Goal: Information Seeking & Learning: Check status

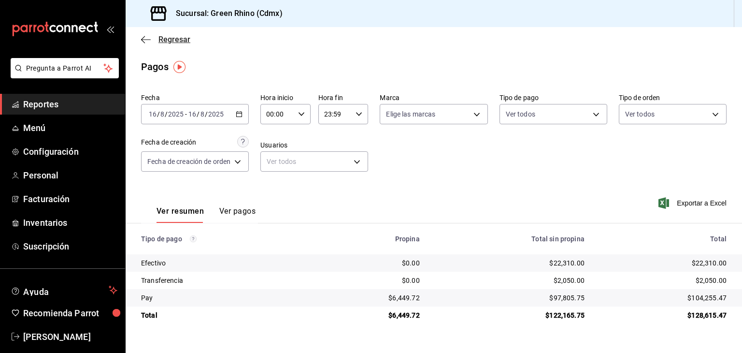
click at [168, 35] on span "Regresar" at bounding box center [174, 39] width 32 height 9
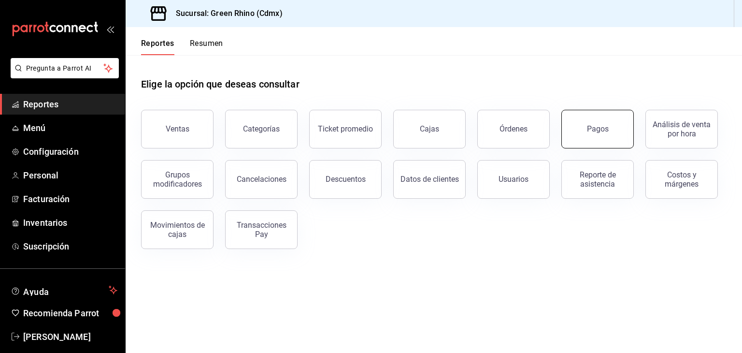
click at [603, 134] on button "Pagos" at bounding box center [597, 129] width 72 height 39
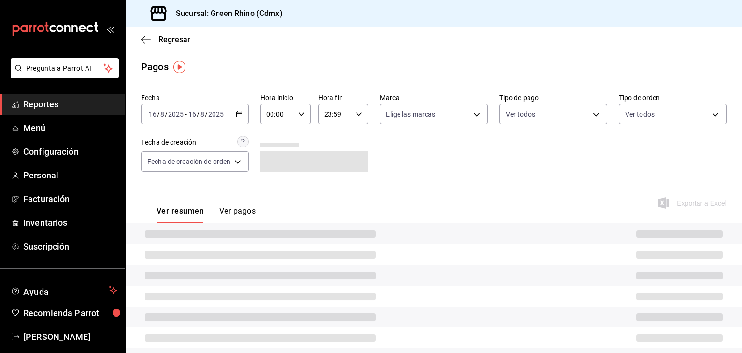
click at [177, 113] on input "2025" at bounding box center [176, 114] width 16 height 8
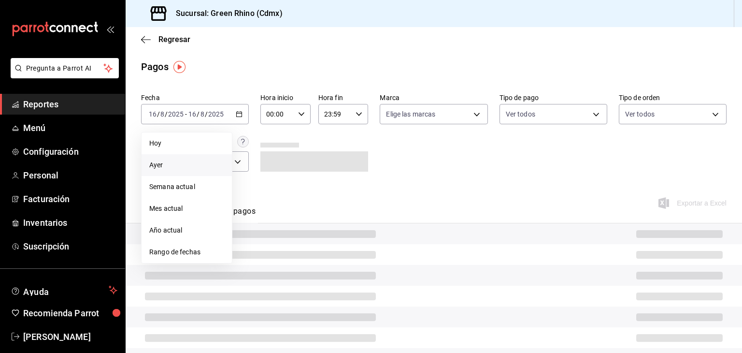
click at [179, 163] on span "Ayer" at bounding box center [186, 165] width 75 height 10
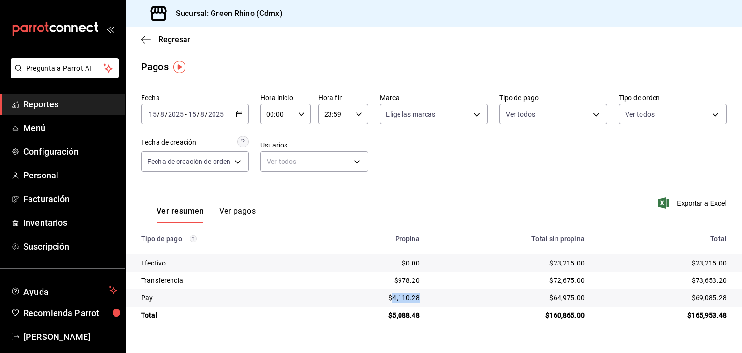
drag, startPoint x: 423, startPoint y: 302, endPoint x: 396, endPoint y: 300, distance: 26.6
click at [396, 300] on td "$4,110.28" at bounding box center [371, 297] width 112 height 17
drag, startPoint x: 596, startPoint y: 258, endPoint x: 553, endPoint y: 264, distance: 44.0
click at [553, 264] on tr "Efectivo $0.00 $23,215.00 $23,215.00" at bounding box center [434, 262] width 617 height 17
copy div "23,215.00"
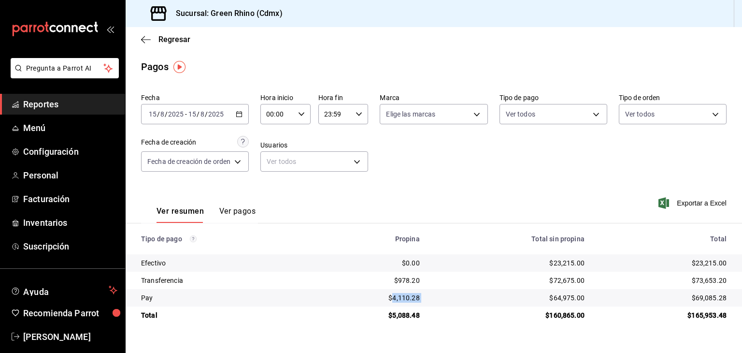
drag, startPoint x: 412, startPoint y: 300, endPoint x: 395, endPoint y: 300, distance: 16.9
click at [395, 300] on tr "Pay $4,110.28 $64,975.00 $69,085.28" at bounding box center [434, 297] width 617 height 17
copy div "4,110.28"
click at [213, 118] on div "2025-08-15 15 / 8 / 2025 - 2025-08-15 15 / 8 / 2025" at bounding box center [195, 114] width 108 height 20
click at [168, 41] on span "Regresar" at bounding box center [174, 39] width 32 height 9
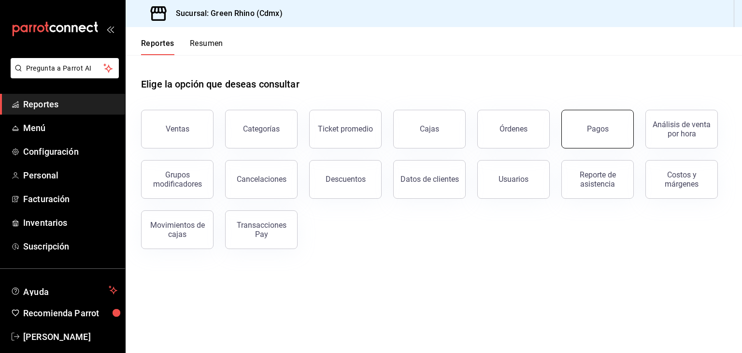
click at [581, 116] on button "Pagos" at bounding box center [597, 129] width 72 height 39
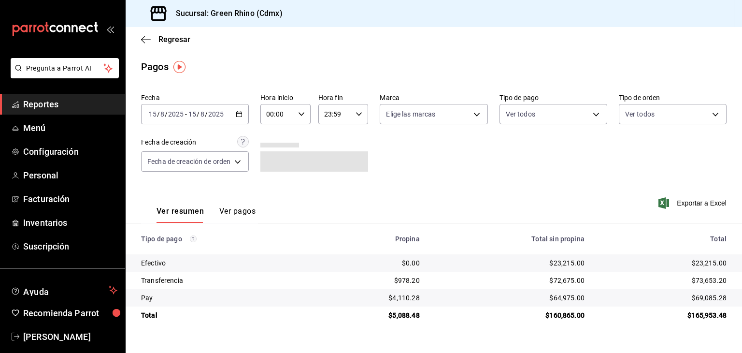
click at [214, 116] on input "2025" at bounding box center [216, 114] width 16 height 8
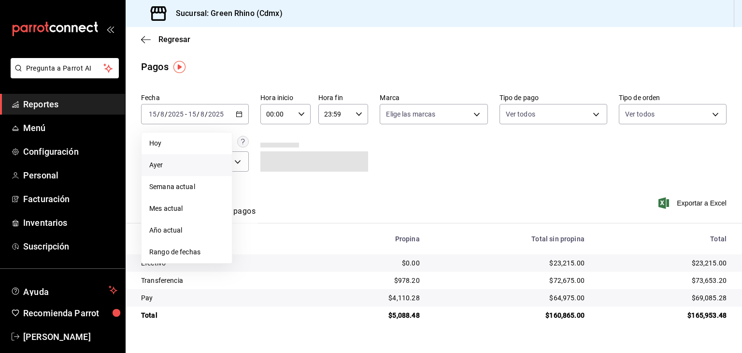
click at [177, 162] on span "Ayer" at bounding box center [186, 165] width 75 height 10
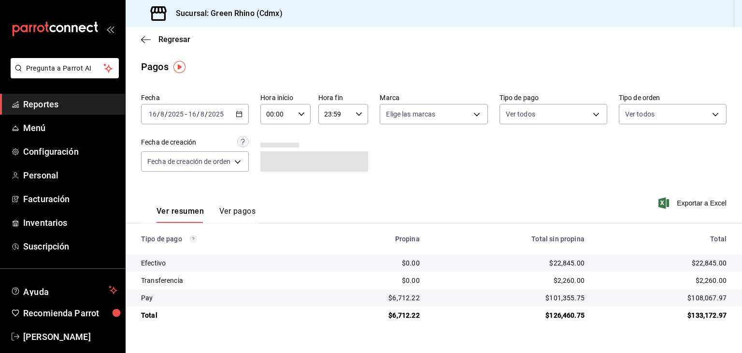
click at [203, 115] on input "8" at bounding box center [202, 114] width 5 height 8
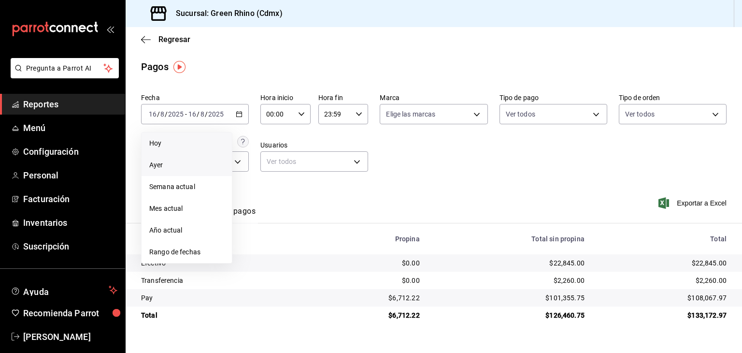
click at [181, 146] on span "Hoy" at bounding box center [186, 143] width 75 height 10
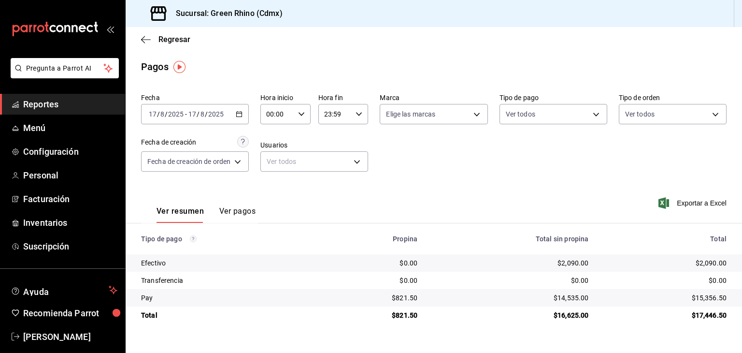
click at [208, 106] on div "[DATE] [DATE] - [DATE] [DATE]" at bounding box center [195, 114] width 108 height 20
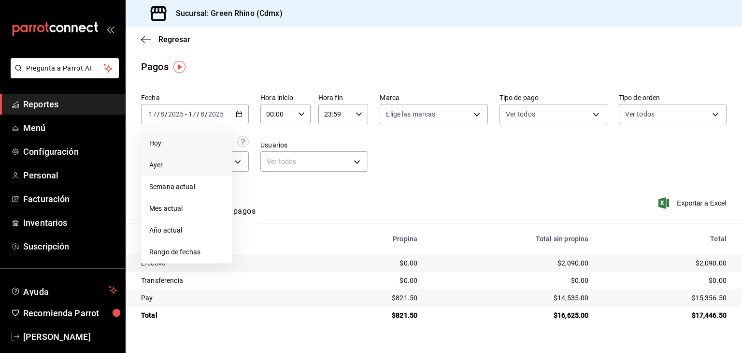
click at [171, 163] on span "Ayer" at bounding box center [186, 165] width 75 height 10
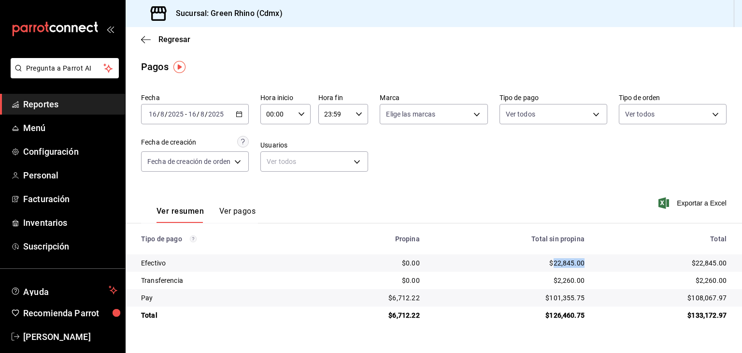
drag, startPoint x: 586, startPoint y: 266, endPoint x: 555, endPoint y: 264, distance: 31.0
click at [555, 264] on td "$22,845.00" at bounding box center [510, 262] width 165 height 17
copy div "22,845.00"
drag, startPoint x: 433, startPoint y: 294, endPoint x: 395, endPoint y: 298, distance: 38.9
click at [395, 298] on tr "Pay $6,712.22 $101,355.75 $108,067.97" at bounding box center [434, 297] width 617 height 17
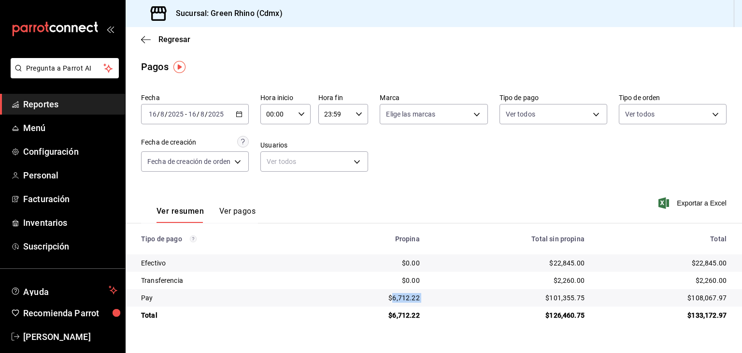
copy div "6,712.22"
drag, startPoint x: 715, startPoint y: 299, endPoint x: 694, endPoint y: 300, distance: 20.8
click at [694, 300] on td "$108,067.97" at bounding box center [667, 297] width 150 height 17
copy div "108,067.97"
click at [212, 111] on input "2025" at bounding box center [216, 114] width 16 height 8
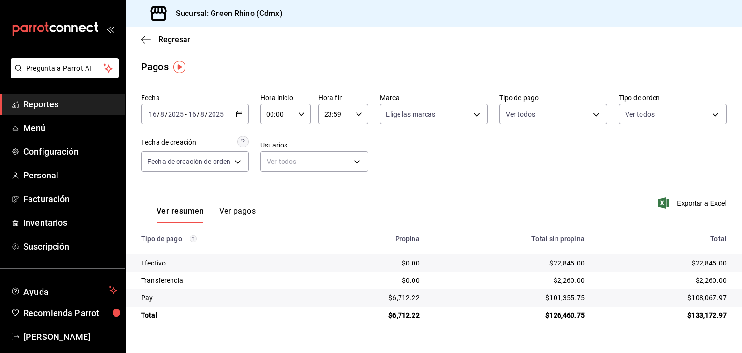
click at [157, 115] on div "[DATE] [DATE]" at bounding box center [166, 114] width 38 height 8
click at [155, 114] on input "16" at bounding box center [152, 114] width 9 height 8
click at [150, 112] on input "16" at bounding box center [152, 114] width 9 height 8
click at [153, 114] on input "16" at bounding box center [152, 114] width 9 height 8
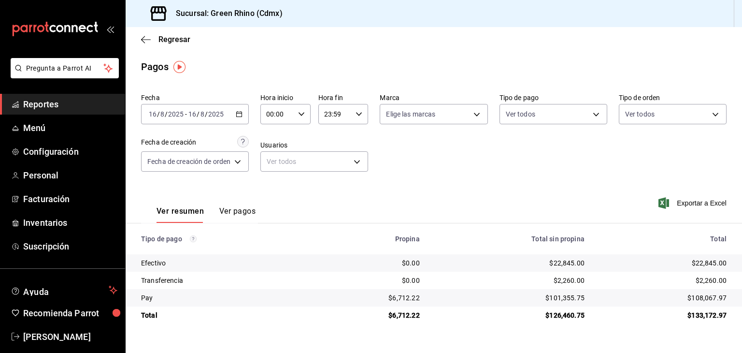
click at [153, 114] on input "16" at bounding box center [152, 114] width 9 height 8
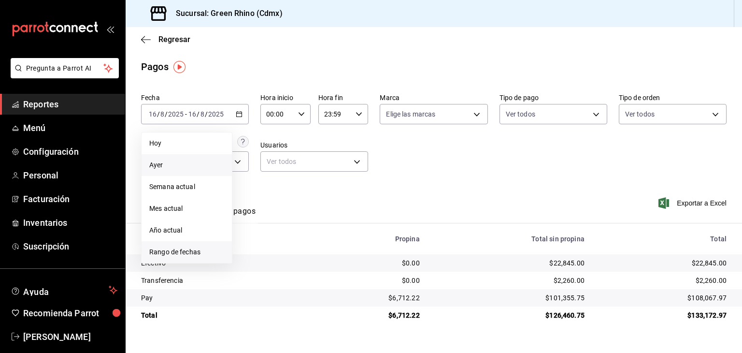
click at [186, 247] on span "Rango de fechas" at bounding box center [186, 252] width 75 height 10
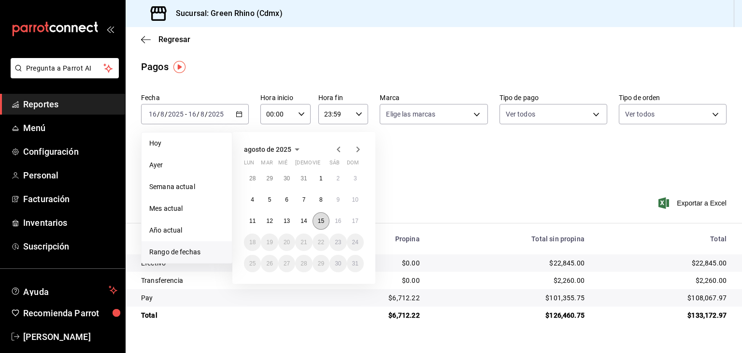
click at [315, 224] on button "15" at bounding box center [321, 220] width 17 height 17
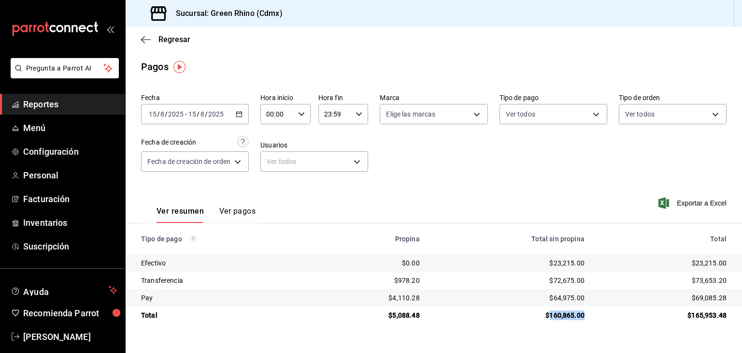
drag, startPoint x: 585, startPoint y: 315, endPoint x: 549, endPoint y: 314, distance: 35.8
click at [549, 314] on td "$160,865.00" at bounding box center [510, 314] width 165 height 17
copy div "160,865.00"
drag, startPoint x: 586, startPoint y: 265, endPoint x: 554, endPoint y: 267, distance: 31.5
click at [554, 267] on td "$23,215.00" at bounding box center [510, 262] width 165 height 17
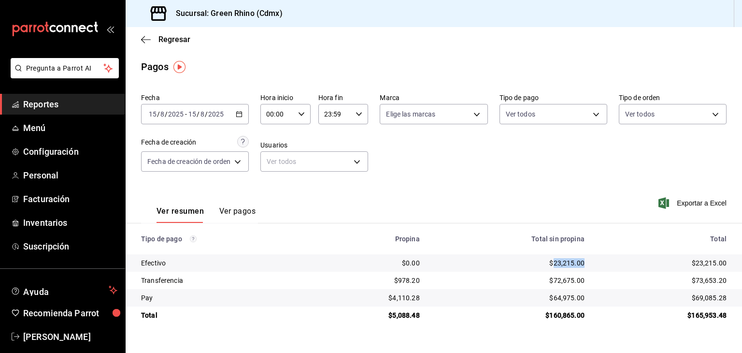
copy div "23,215.00"
click at [173, 31] on div "Regresar" at bounding box center [434, 39] width 617 height 25
click at [174, 42] on span "Regresar" at bounding box center [174, 39] width 32 height 9
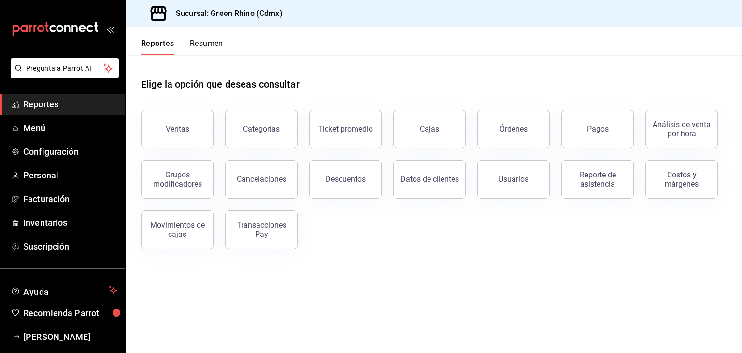
click at [198, 54] on button "Resumen" at bounding box center [206, 47] width 33 height 16
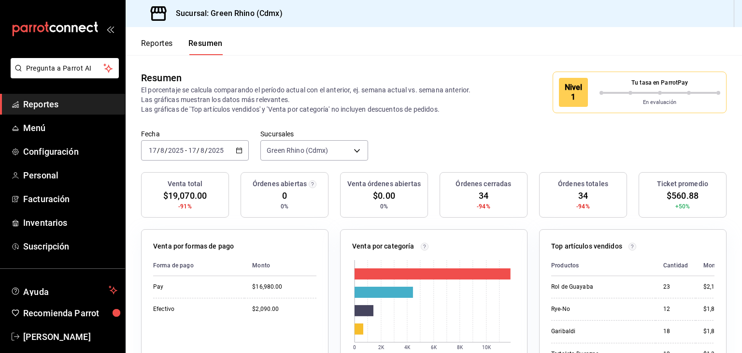
click at [577, 83] on div "Nivel 1" at bounding box center [573, 92] width 29 height 29
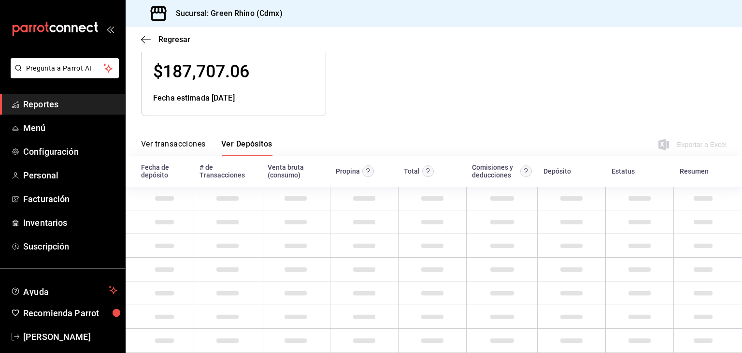
scroll to position [48, 0]
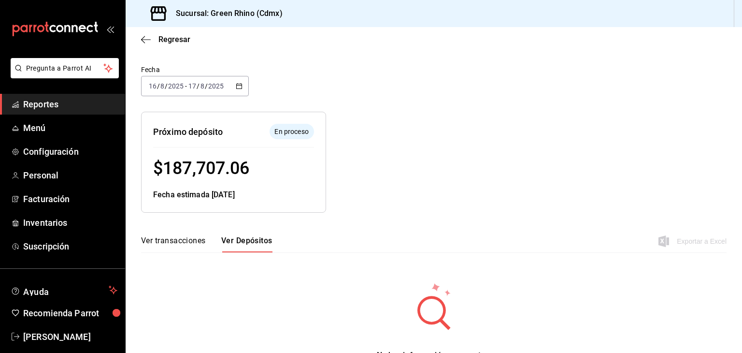
click at [153, 87] on input "16" at bounding box center [152, 86] width 9 height 8
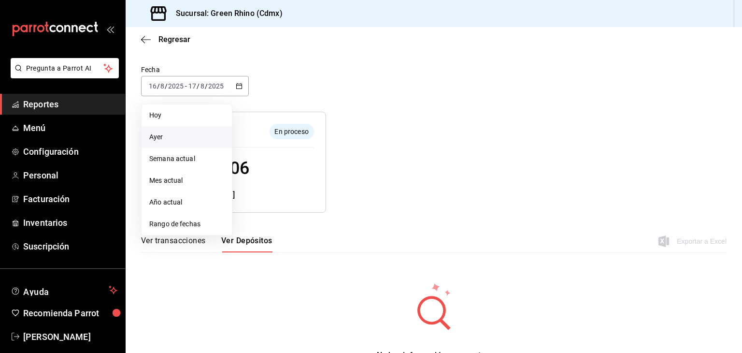
click at [169, 135] on span "Ayer" at bounding box center [186, 137] width 75 height 10
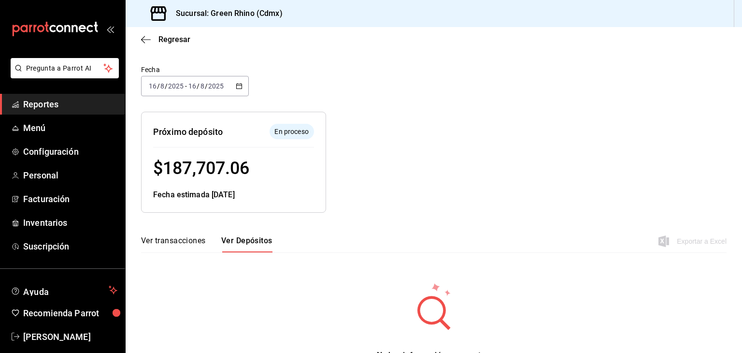
click at [197, 86] on span "/" at bounding box center [198, 86] width 3 height 8
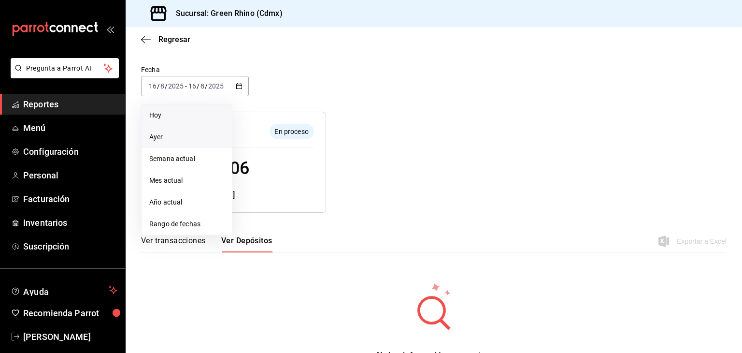
click at [183, 114] on span "Hoy" at bounding box center [186, 115] width 75 height 10
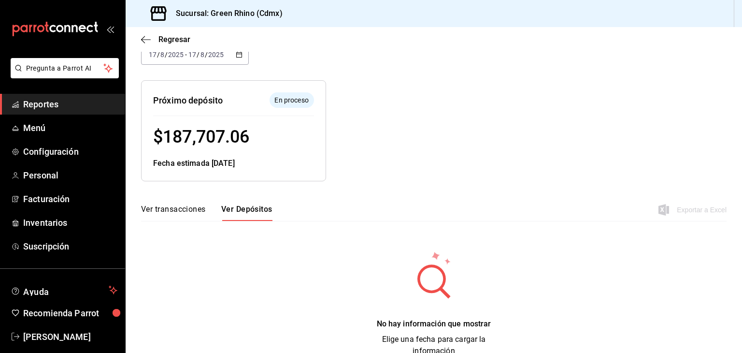
scroll to position [99, 0]
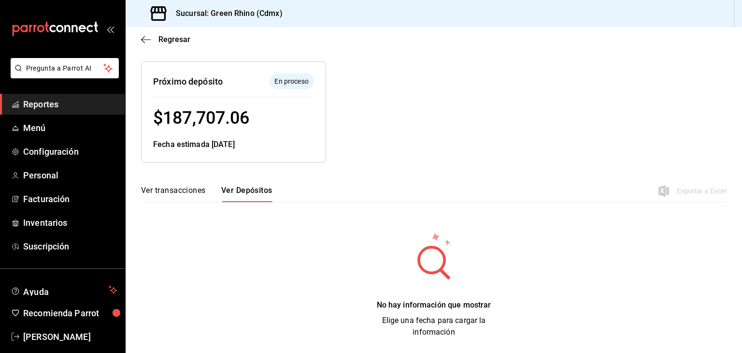
click at [179, 187] on button "Ver transacciones" at bounding box center [173, 194] width 65 height 16
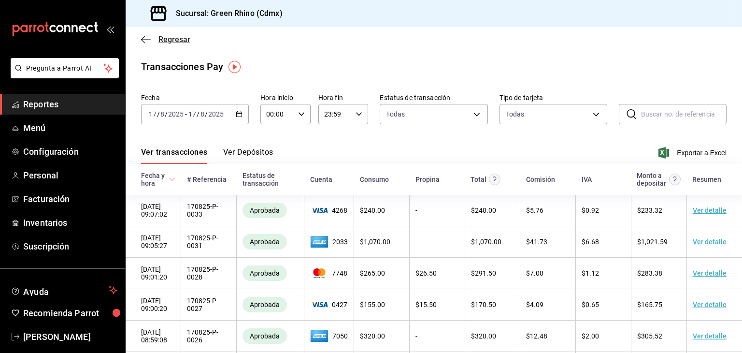
click at [155, 38] on span "Regresar" at bounding box center [165, 39] width 49 height 9
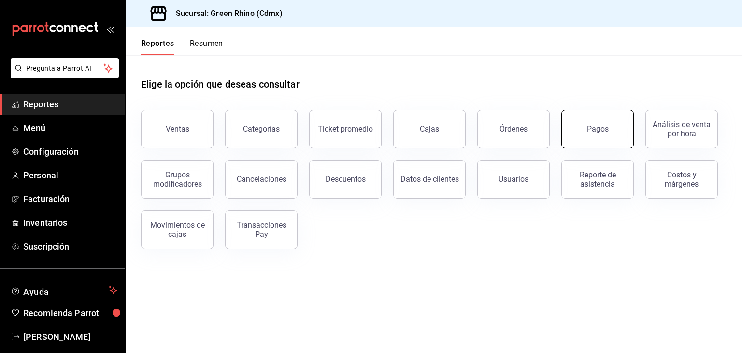
click at [590, 113] on button "Pagos" at bounding box center [597, 129] width 72 height 39
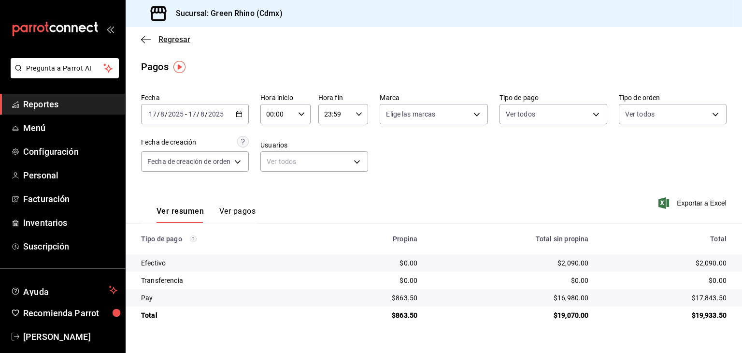
click at [163, 41] on span "Regresar" at bounding box center [174, 39] width 32 height 9
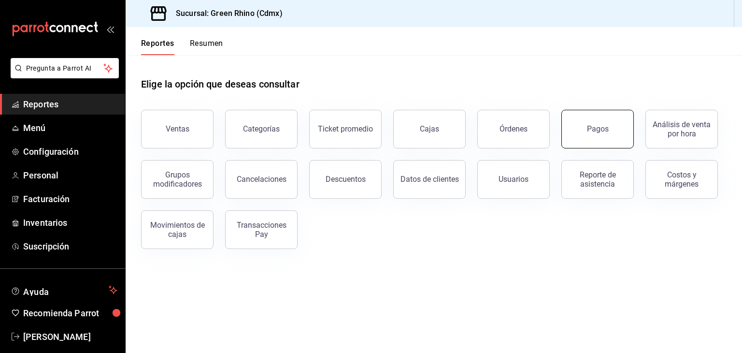
click at [589, 115] on button "Pagos" at bounding box center [597, 129] width 72 height 39
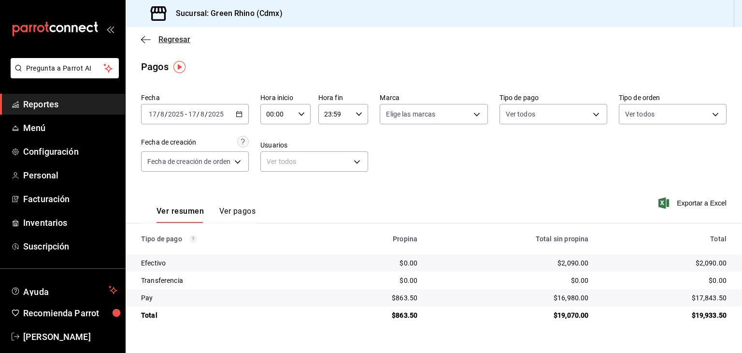
click at [179, 39] on span "Regresar" at bounding box center [174, 39] width 32 height 9
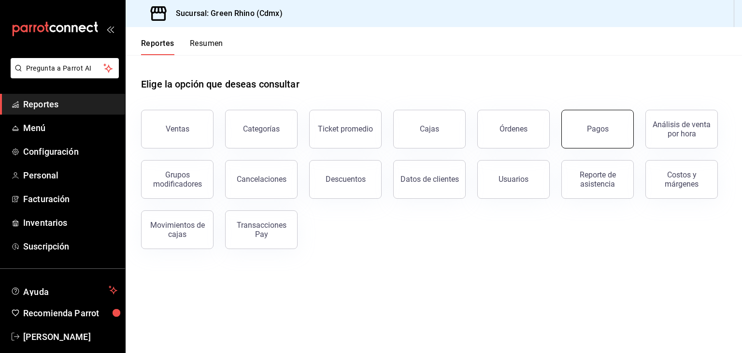
click at [601, 122] on button "Pagos" at bounding box center [597, 129] width 72 height 39
